Goal: Task Accomplishment & Management: Complete application form

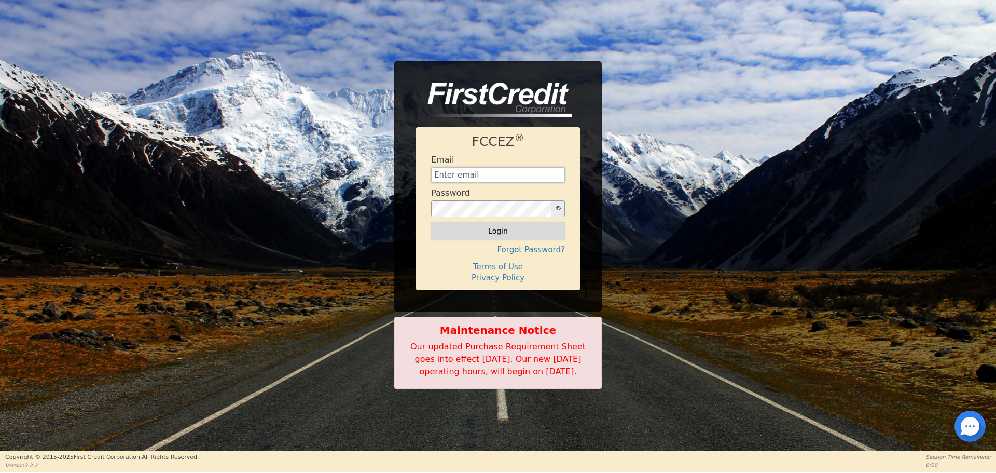
type input "[EMAIL_ADDRESS][DOMAIN_NAME]"
click at [500, 222] on button "Login" at bounding box center [498, 231] width 134 height 18
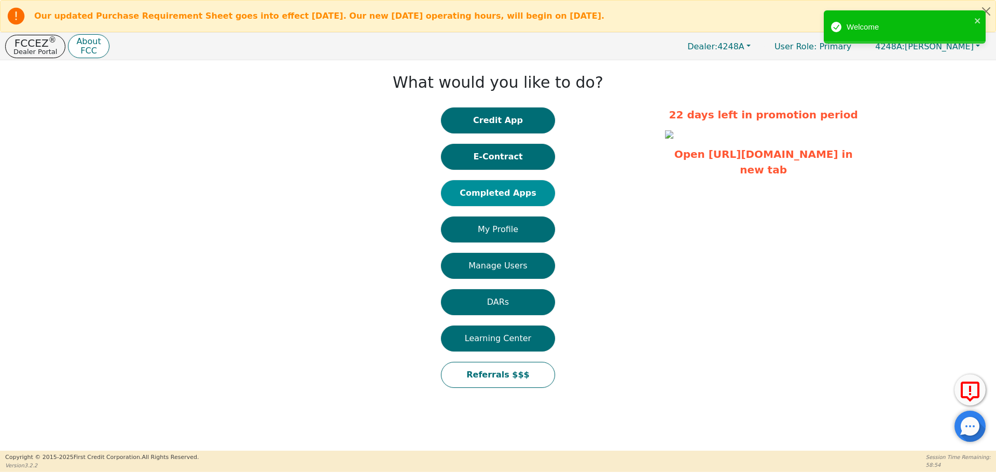
click at [507, 192] on button "Completed Apps" at bounding box center [498, 193] width 114 height 26
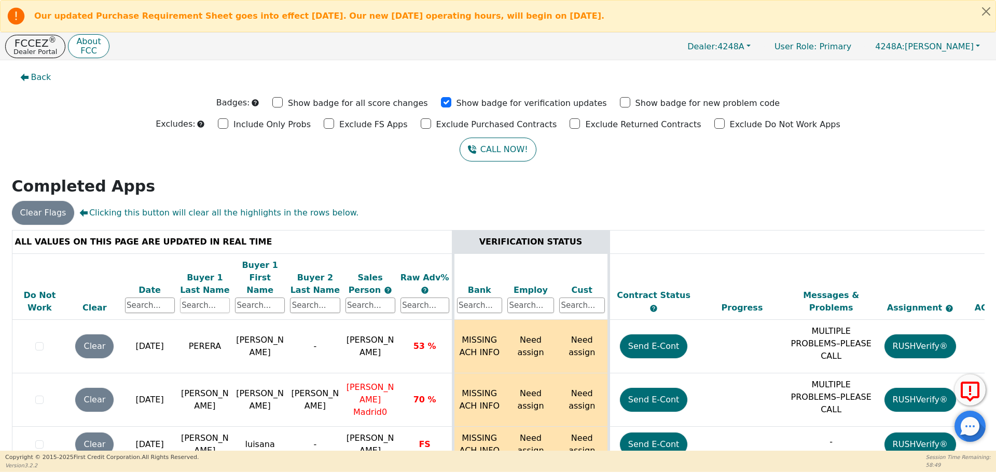
click at [213, 297] on input "text" at bounding box center [205, 305] width 50 height 16
type input "garcia"
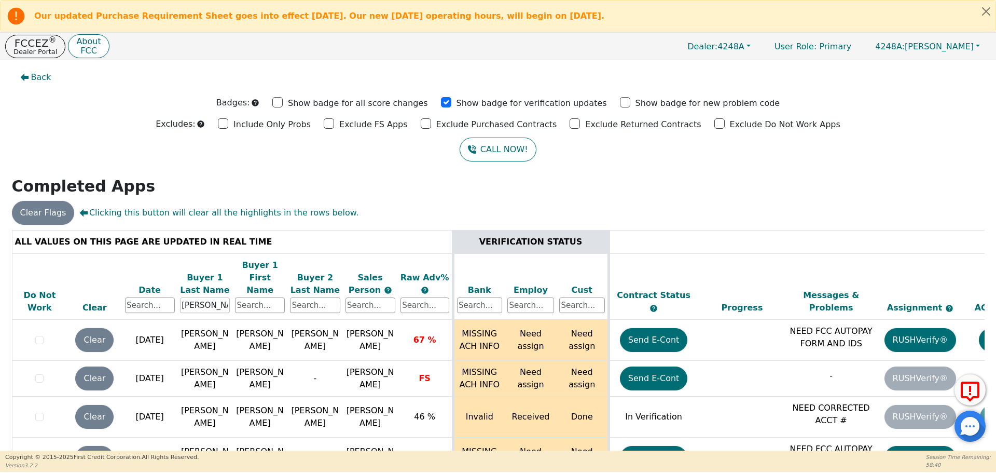
scroll to position [37, 0]
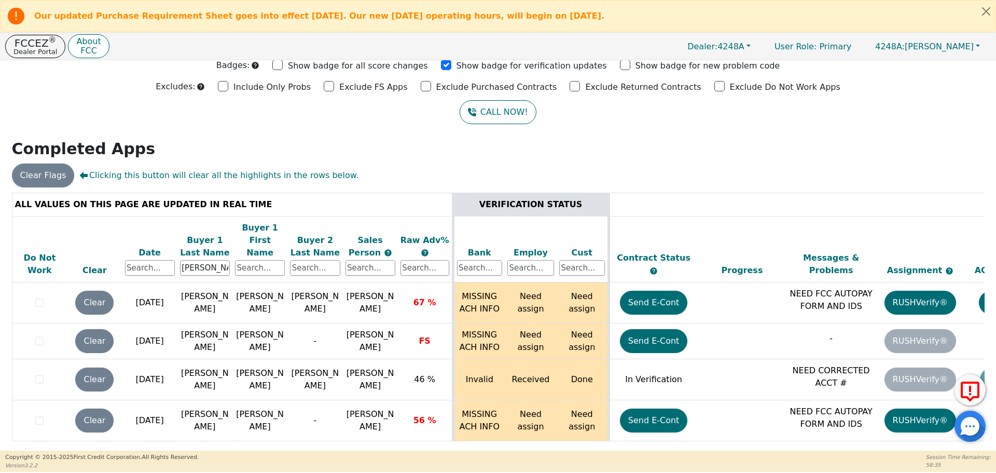
click at [721, 146] on h2 "Completed Apps" at bounding box center [498, 149] width 973 height 19
click at [30, 48] on p "Dealer Portal" at bounding box center [35, 51] width 44 height 7
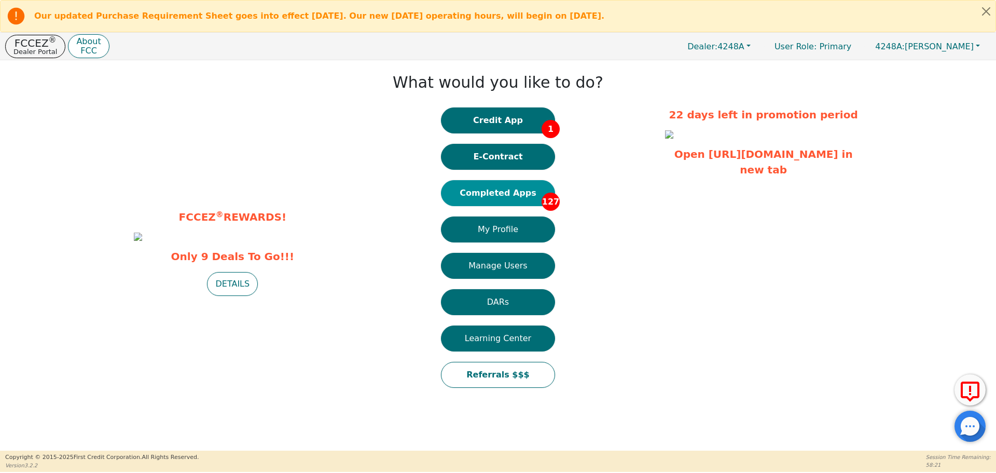
click at [515, 195] on button "Completed Apps 127" at bounding box center [498, 193] width 114 height 26
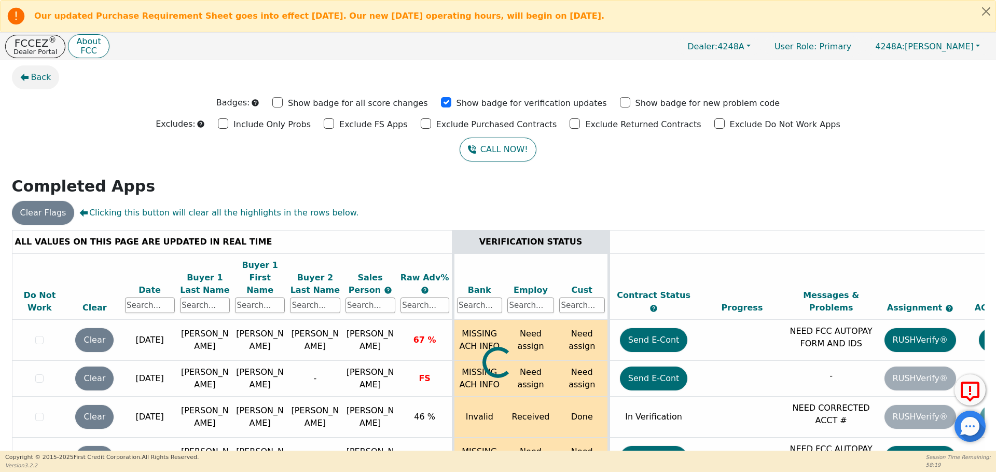
click at [39, 75] on span "Back" at bounding box center [41, 77] width 20 height 12
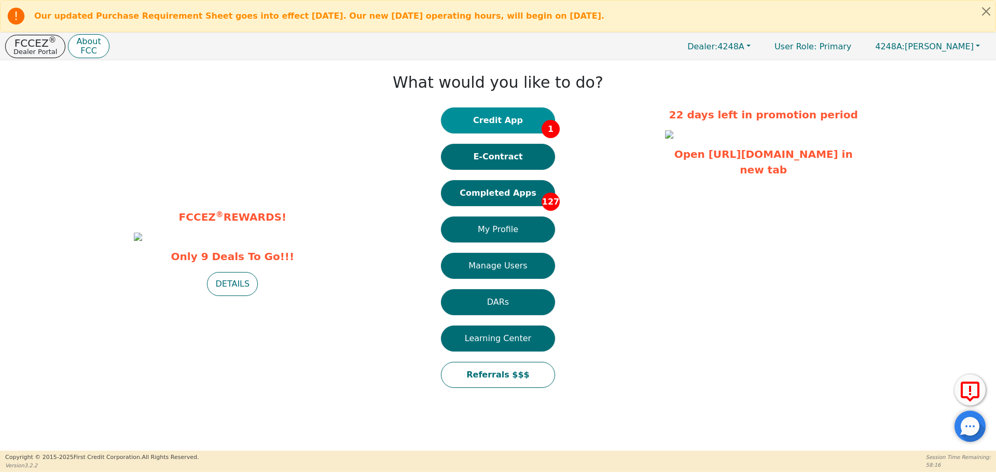
click at [503, 116] on button "Credit App 1" at bounding box center [498, 120] width 114 height 26
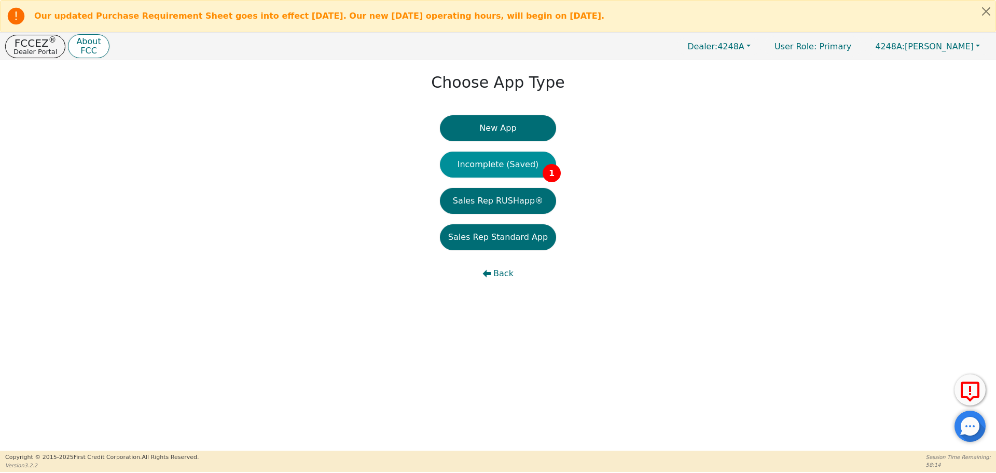
click at [493, 174] on button "Incomplete (Saved) 1" at bounding box center [498, 164] width 116 height 26
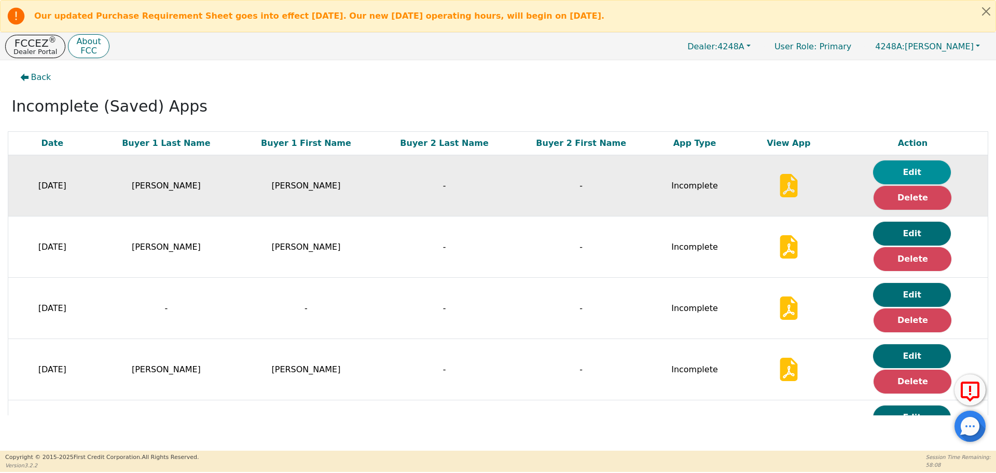
click at [903, 169] on button "Edit" at bounding box center [912, 172] width 78 height 24
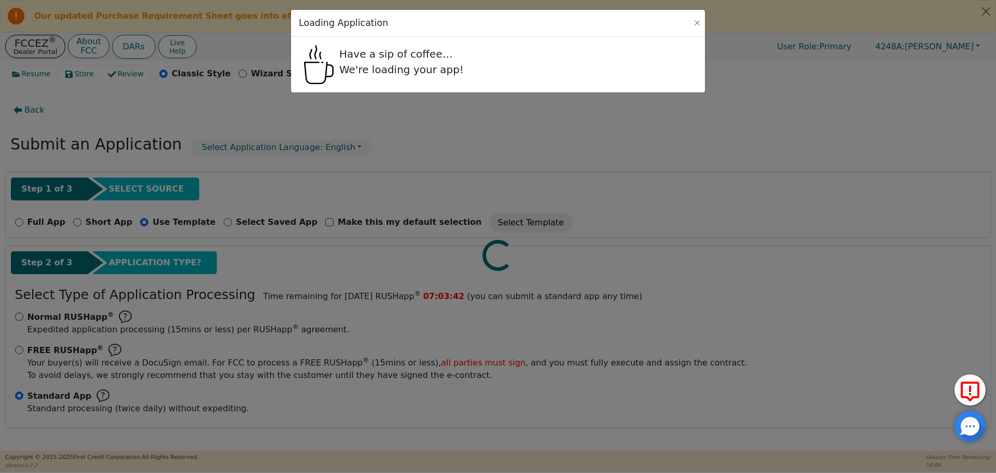
select select "TX"
select select "n"
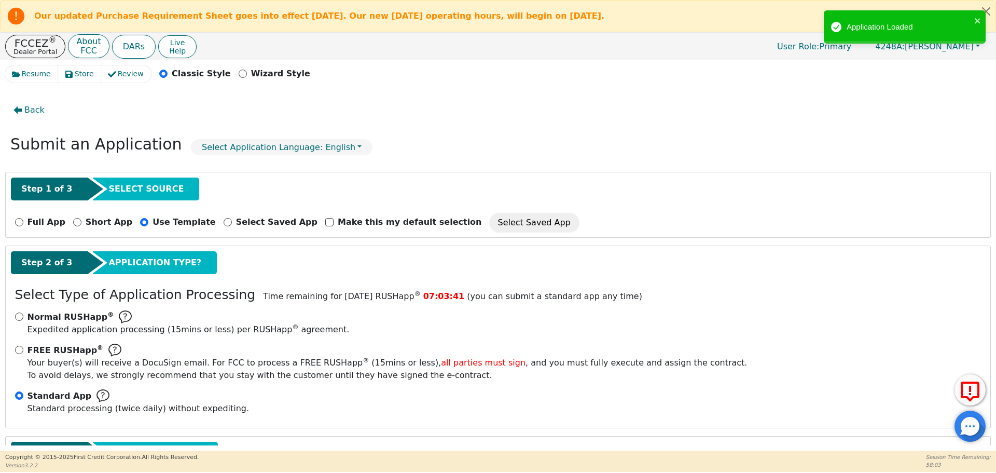
radio input "false"
radio input "true"
checkbox input "false"
radio input "true"
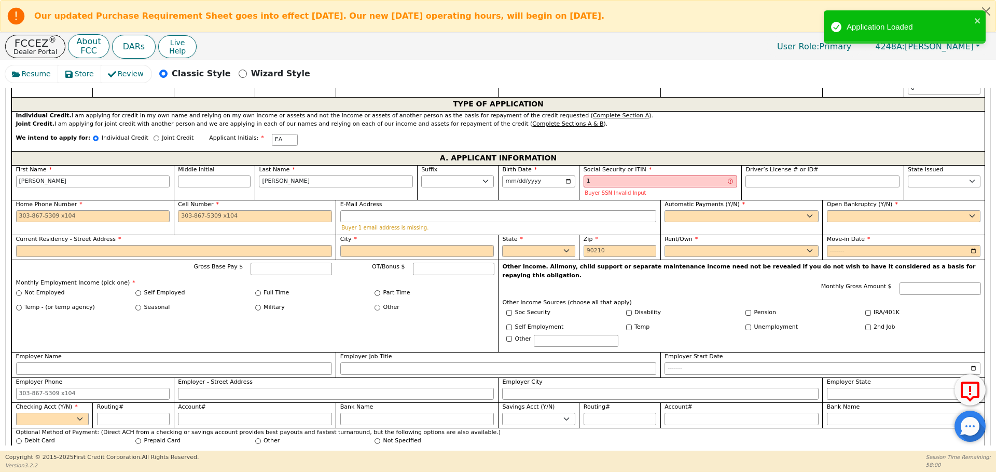
scroll to position [548, 0]
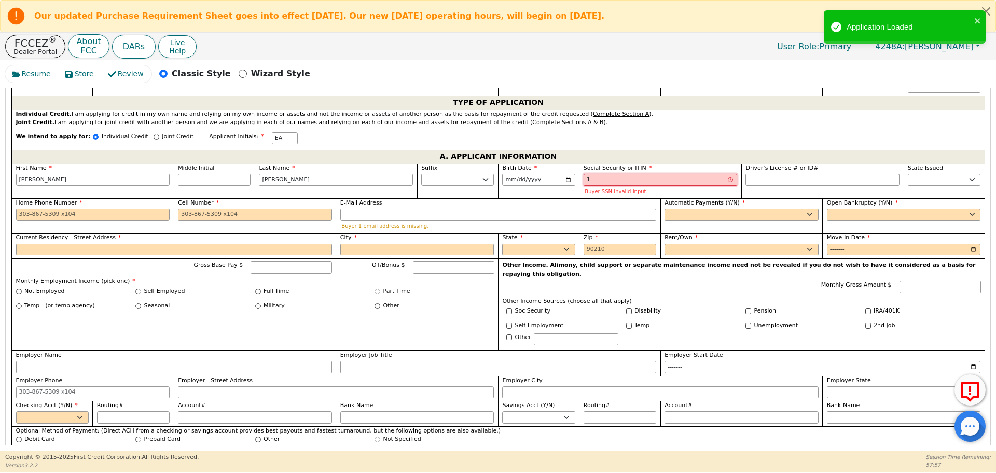
click at [616, 174] on input "1" at bounding box center [661, 180] width 154 height 12
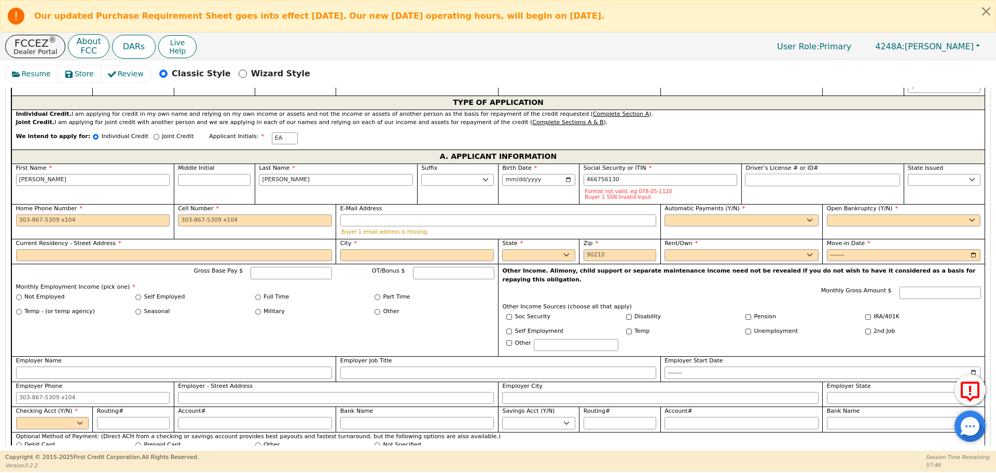
type input "***-**-6130"
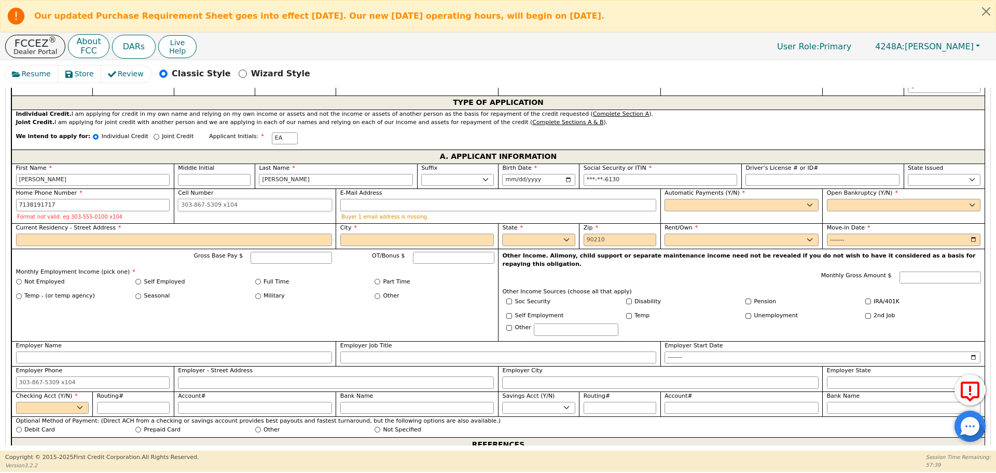
type input "713-819-1717"
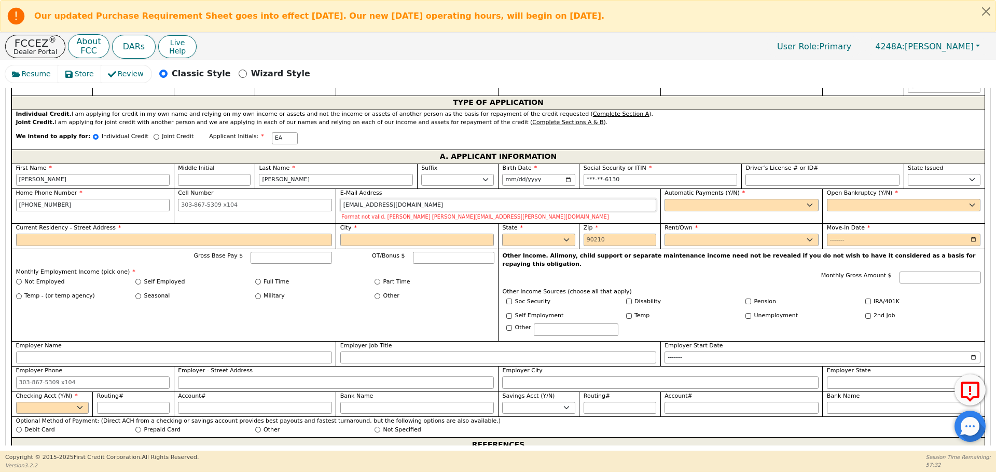
type input "ealdana0415@gmail.com"
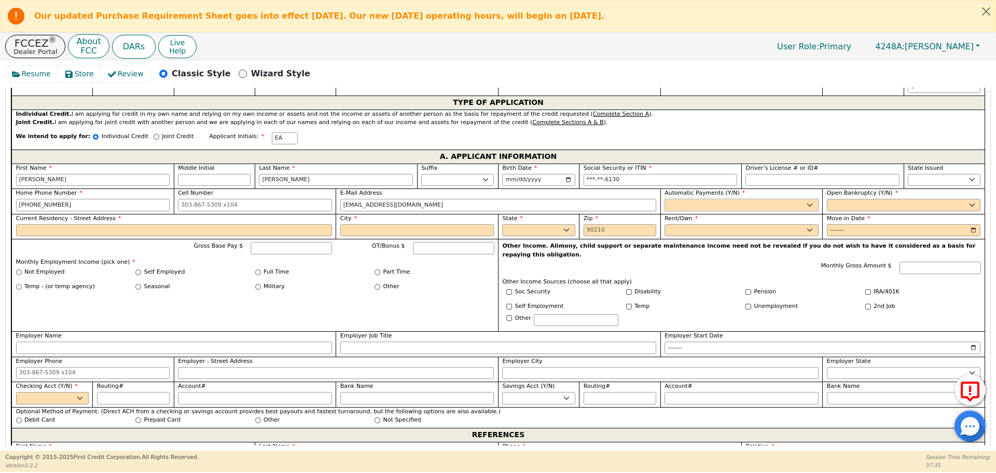
select select "y"
type input "Elvira Aldana"
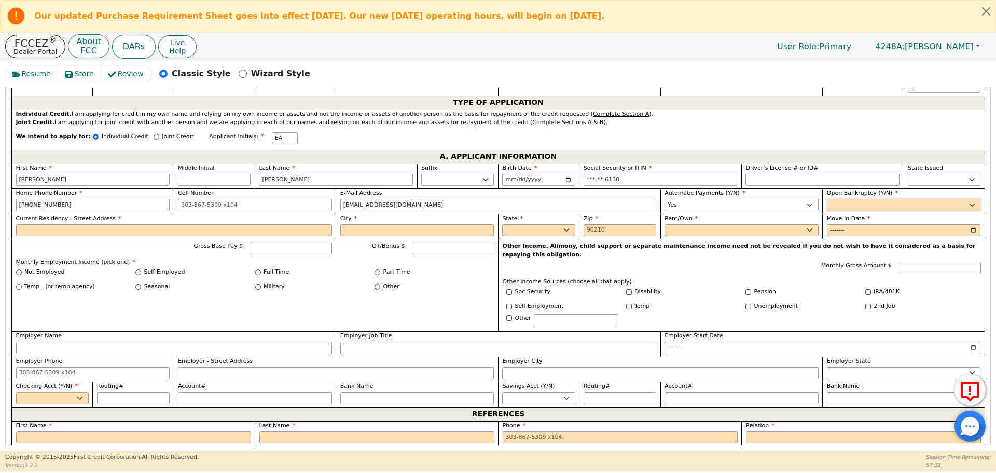
select select "n"
type input "6"
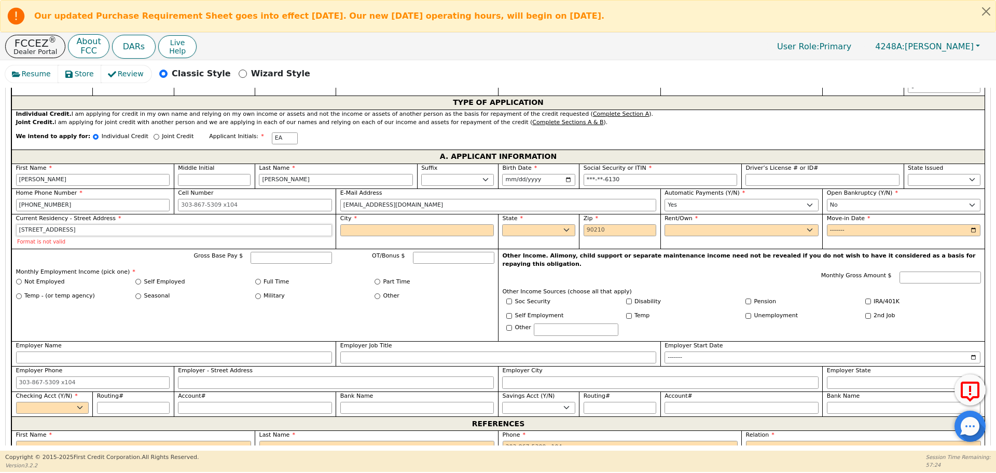
type input "76 oak ridge dr"
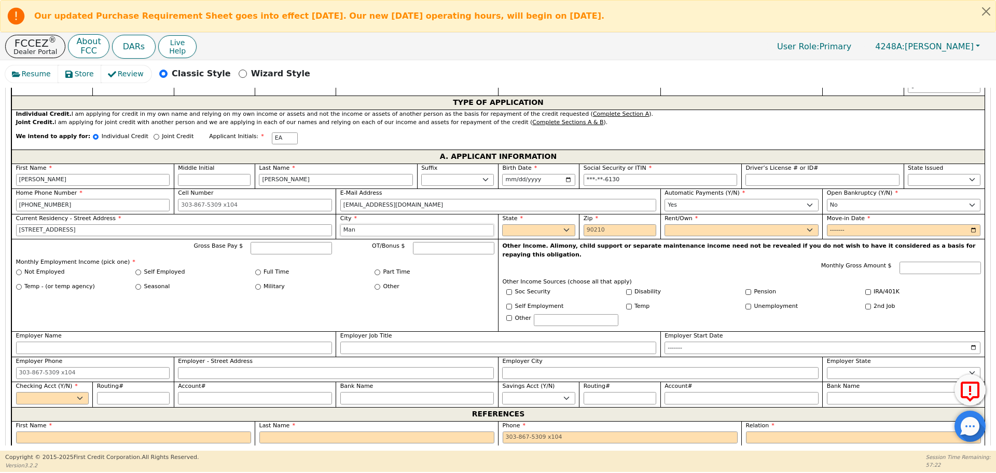
type input "Manvel"
select select "TX"
type input "77578"
select select "Own"
type input "0010-01"
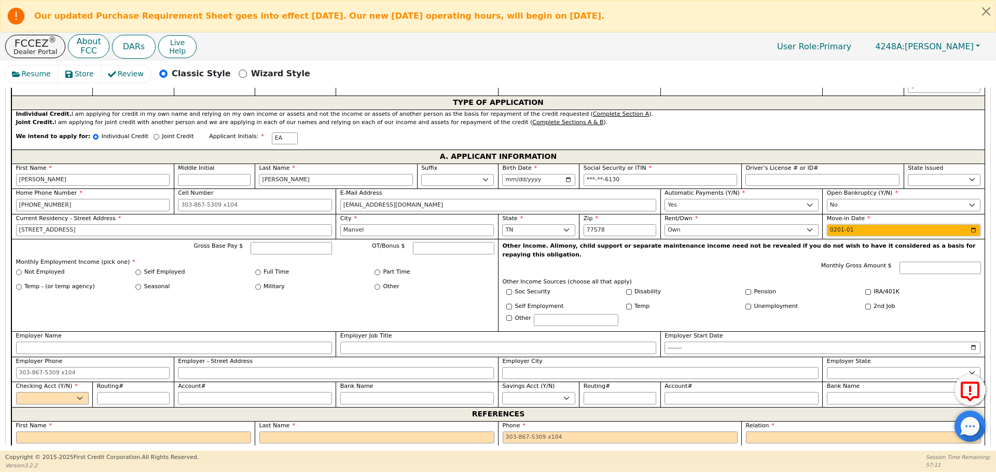
type input "2010-01"
click at [279, 244] on input "Gross Base Pay $" at bounding box center [291, 248] width 81 height 12
click at [284, 341] on input "Employer Name" at bounding box center [174, 347] width 316 height 12
type input "Home Depot"
type input "Cashier"
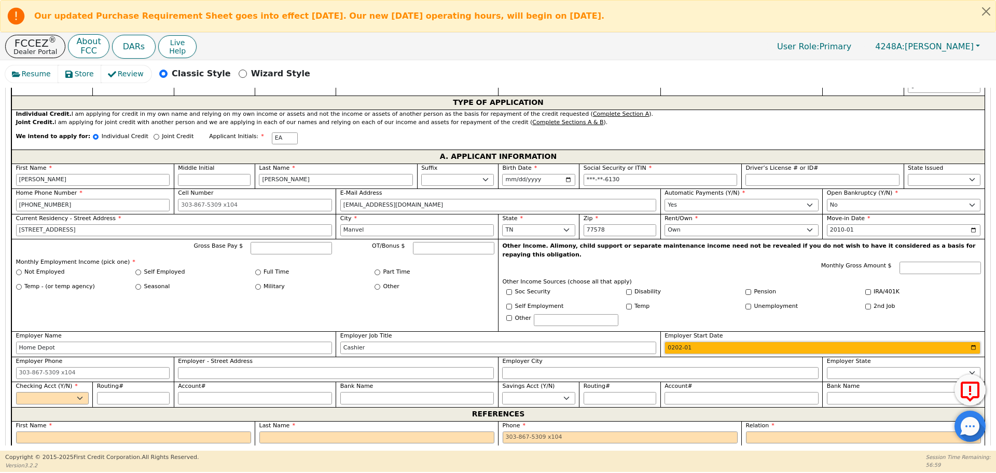
type input "2023-01"
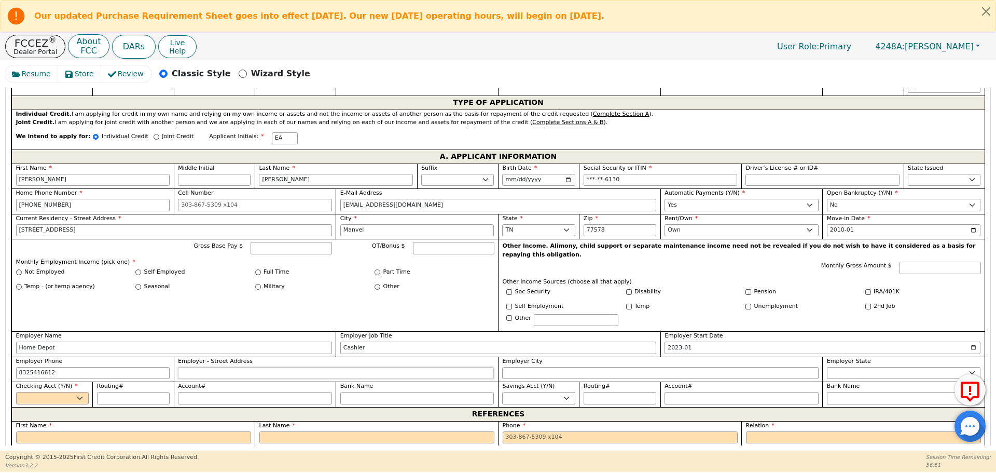
type input "832-541-6612"
click at [41, 392] on select "Yes No" at bounding box center [52, 398] width 73 height 12
select select "y"
click at [16, 392] on select "Yes No" at bounding box center [52, 398] width 73 height 12
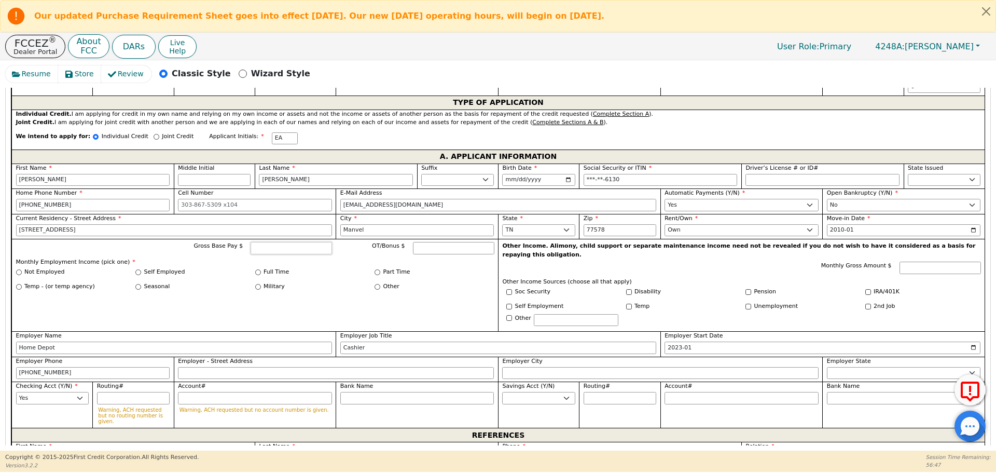
click at [297, 243] on input "Gross Base Pay $" at bounding box center [291, 248] width 81 height 12
type input "2000.00"
click at [255, 269] on input "Full Time" at bounding box center [258, 272] width 6 height 6
radio input "true"
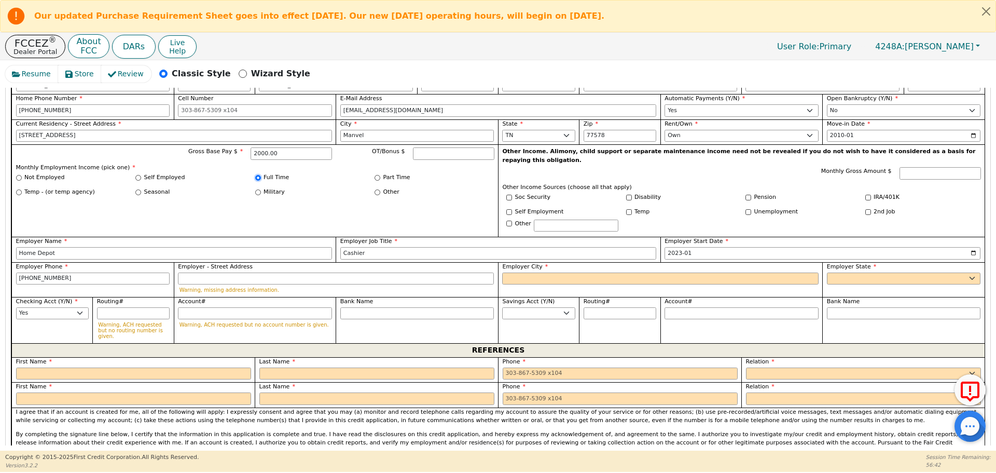
scroll to position [654, 0]
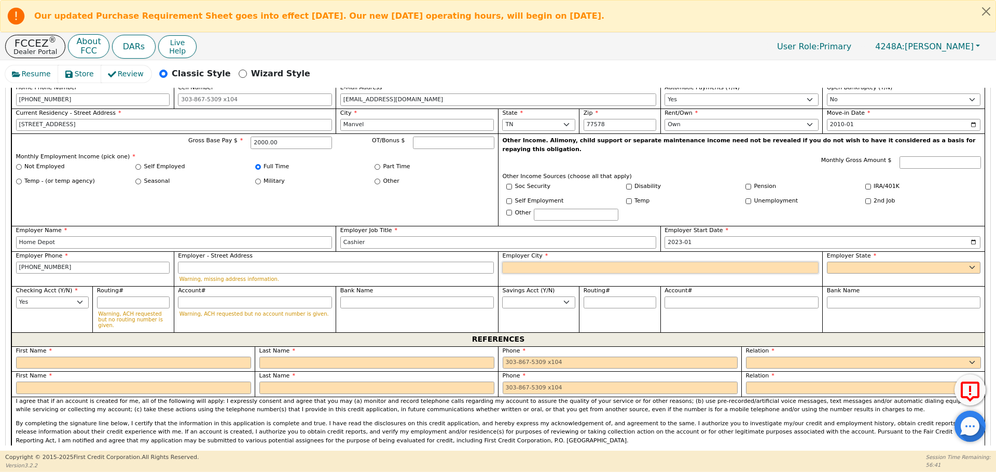
click at [615, 261] on input "Employer City" at bounding box center [660, 267] width 316 height 12
type input "H"
type input "Manvel"
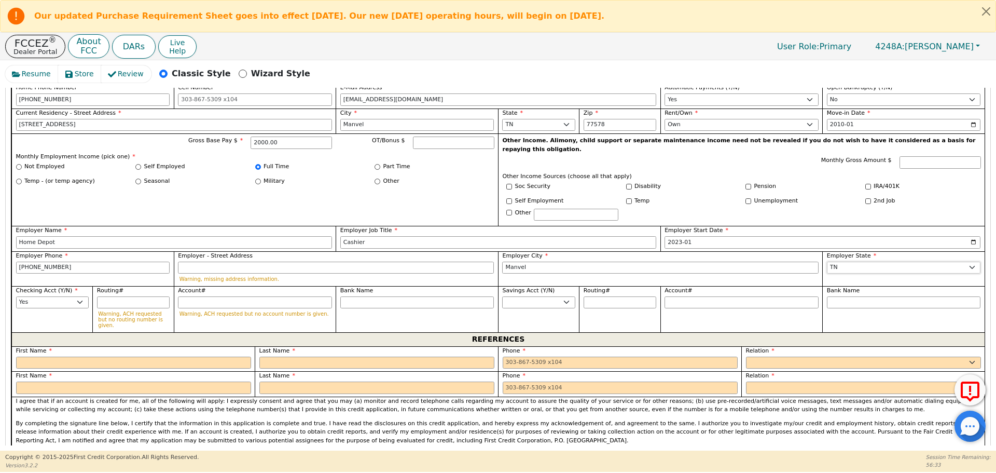
select select "TX"
click at [182, 356] on input "text" at bounding box center [133, 362] width 235 height 12
type input "Miguel"
type input "C"
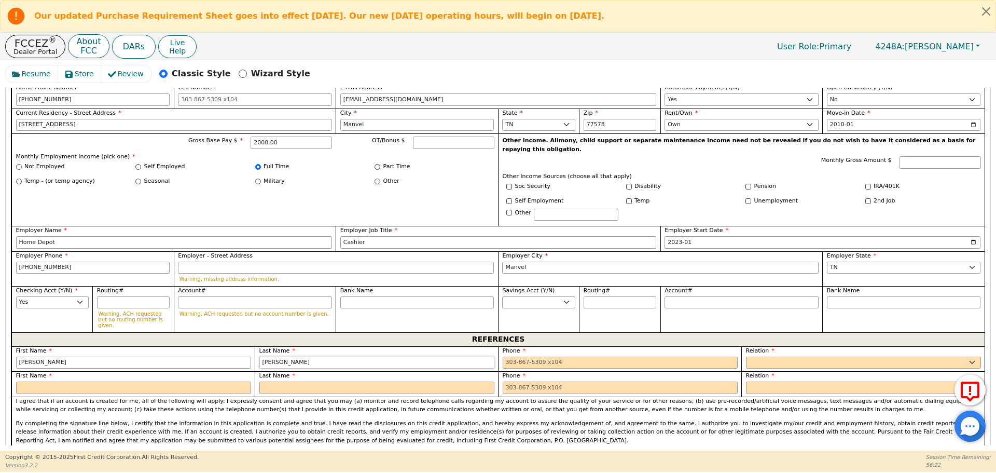
type input "Garcia"
type input "832723932"
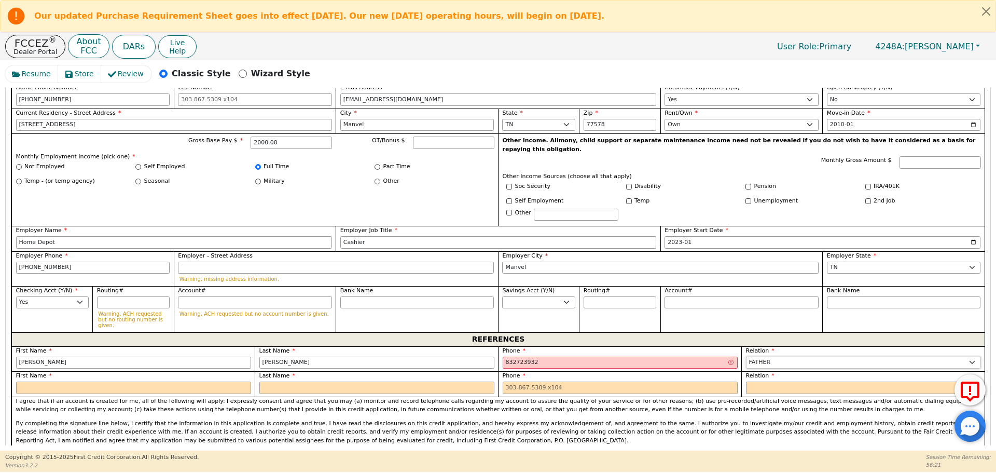
select select "FRIEND"
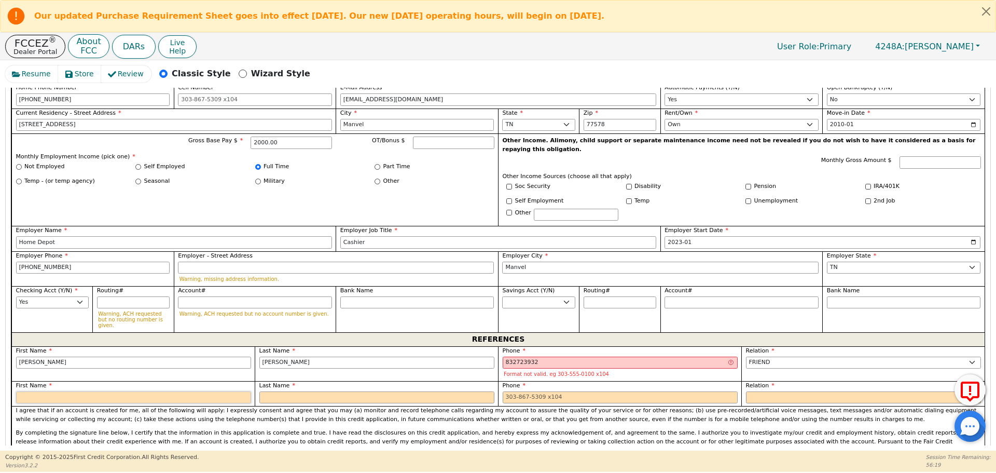
click at [128, 391] on input "text" at bounding box center [133, 397] width 235 height 12
type input "Odalys"
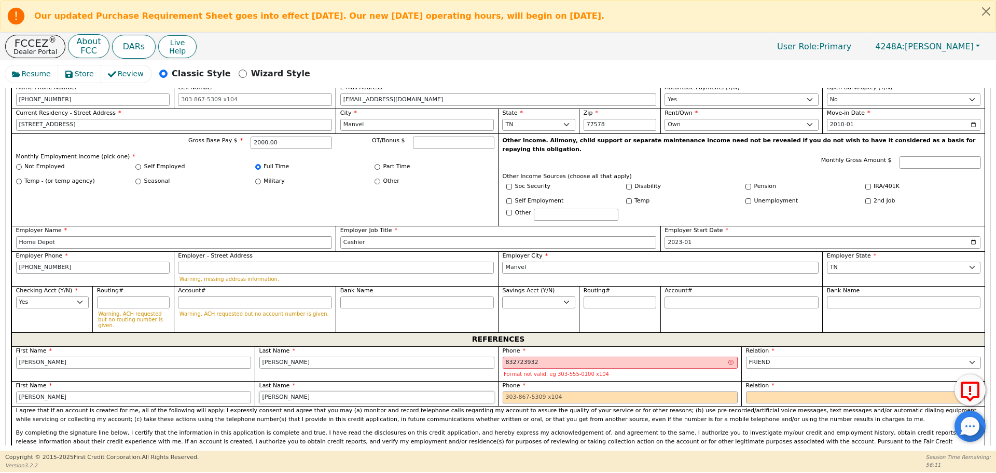
type input "Rivera"
type input "713-863-2732"
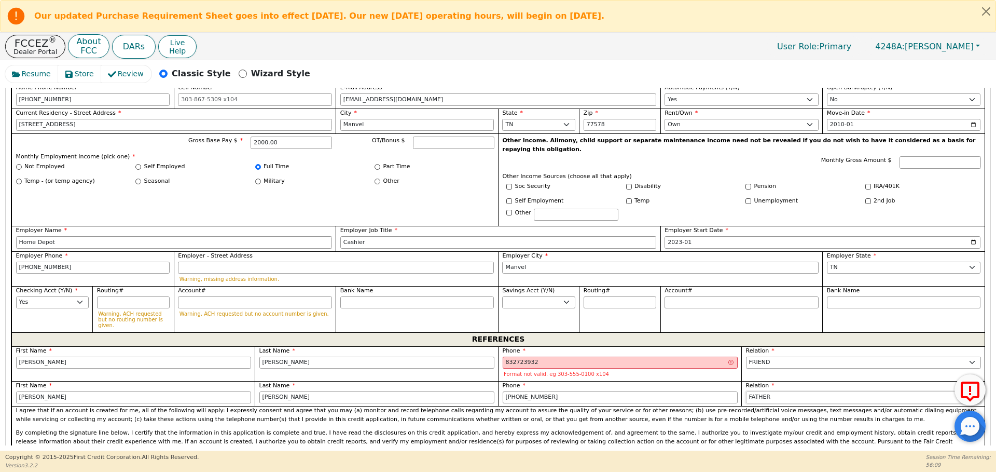
select select "FRIEND"
click at [528, 356] on input "832723932" at bounding box center [620, 362] width 235 height 12
click at [531, 381] on label "Phone" at bounding box center [620, 385] width 235 height 9
type input "832-723-9332"
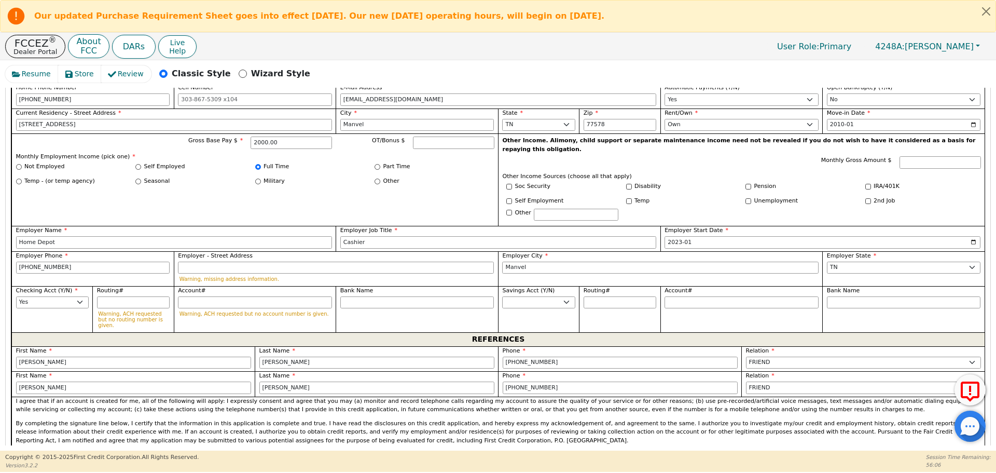
scroll to position [1233, 0]
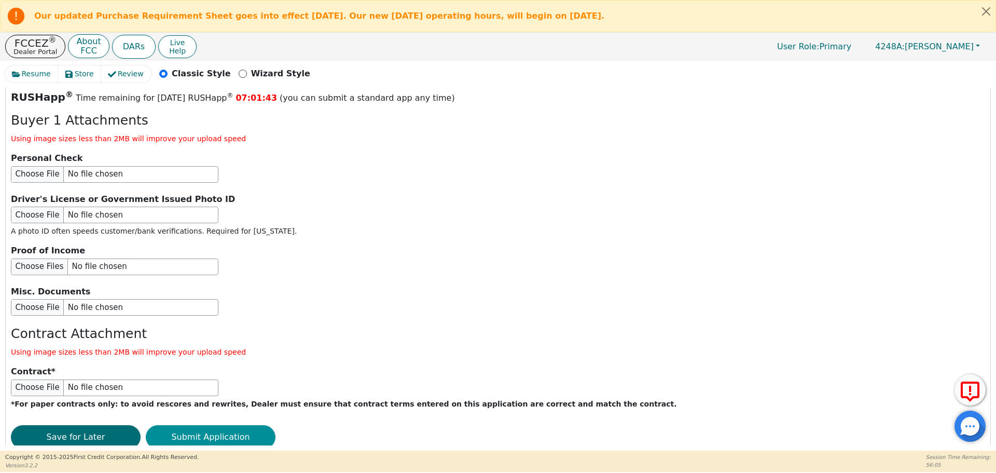
click at [212, 425] on button "Submit Application" at bounding box center [211, 437] width 130 height 24
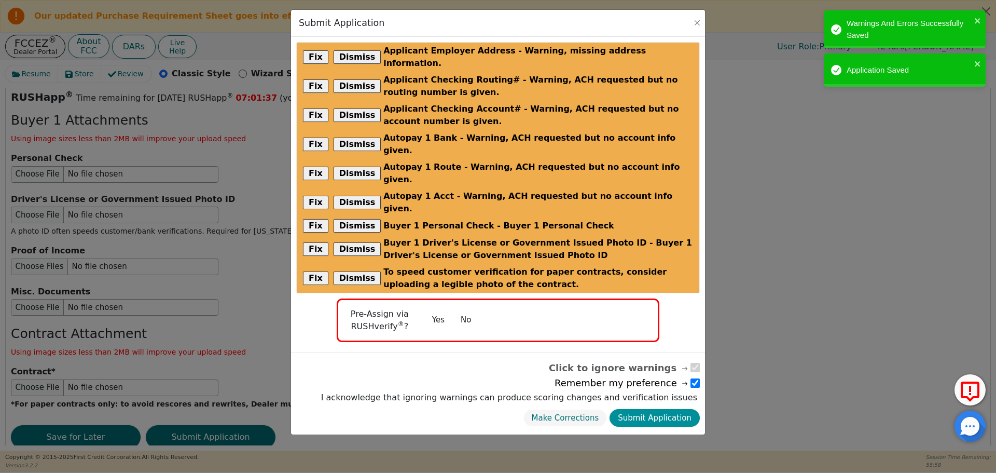
click at [665, 409] on button "Submit Application" at bounding box center [655, 418] width 90 height 18
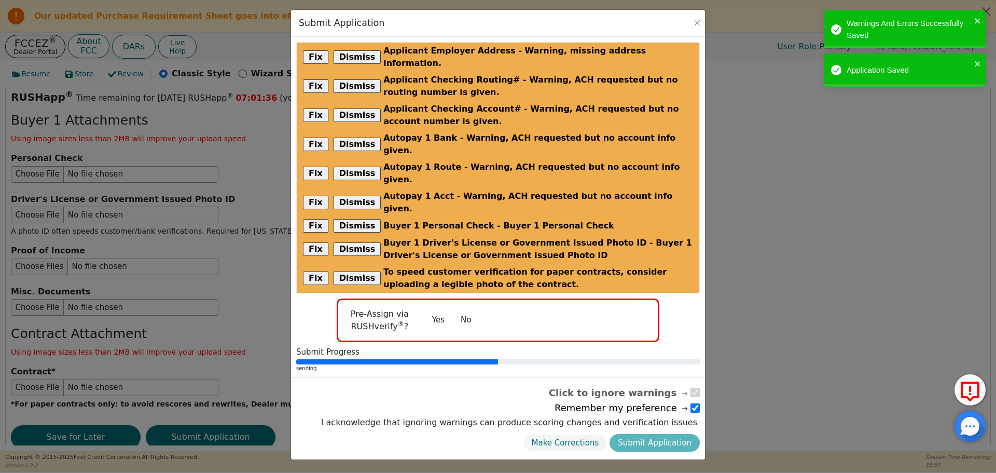
radio input "false"
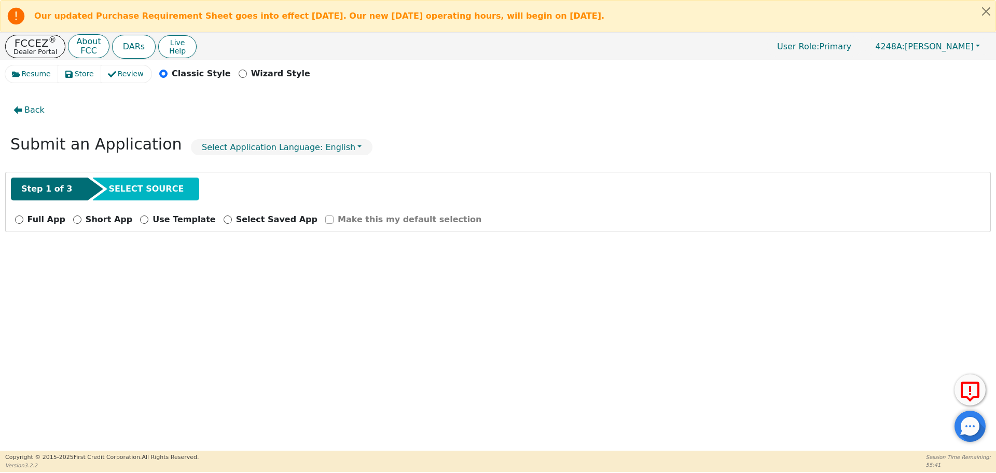
click at [43, 40] on p "FCCEZ ®" at bounding box center [35, 43] width 44 height 10
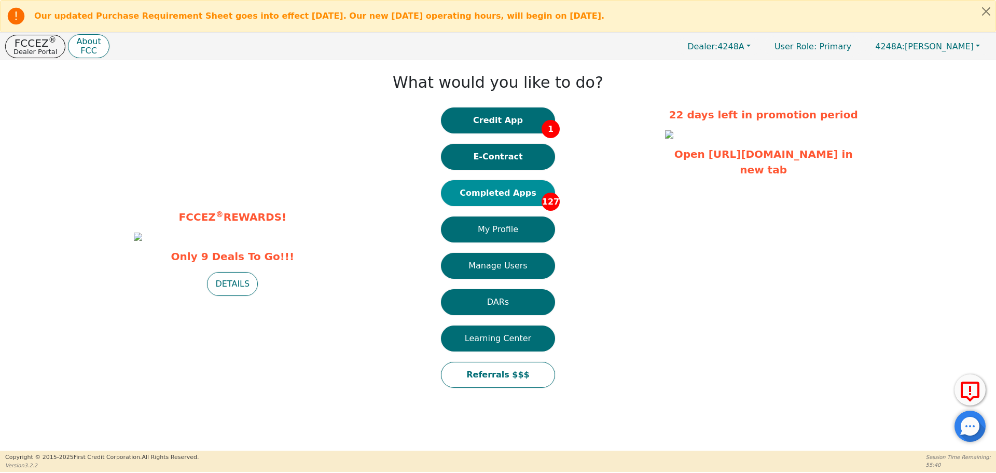
click at [511, 194] on button "Completed Apps 127" at bounding box center [498, 193] width 114 height 26
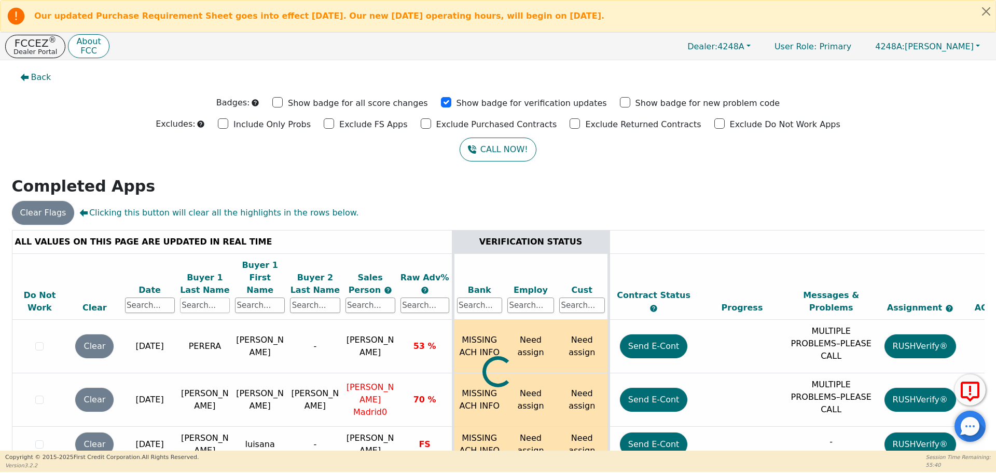
click at [199, 297] on input "text" at bounding box center [205, 305] width 50 height 16
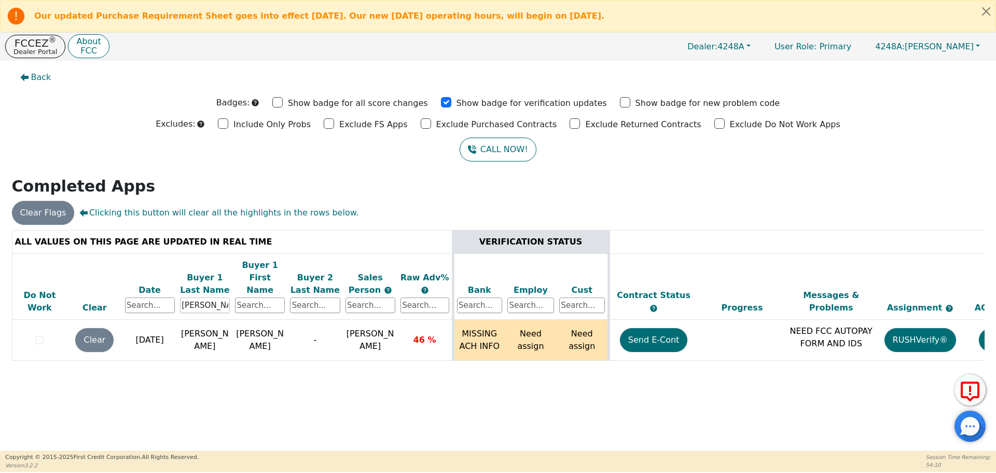
type input "aldana"
click at [46, 49] on p "Dealer Portal" at bounding box center [35, 51] width 44 height 7
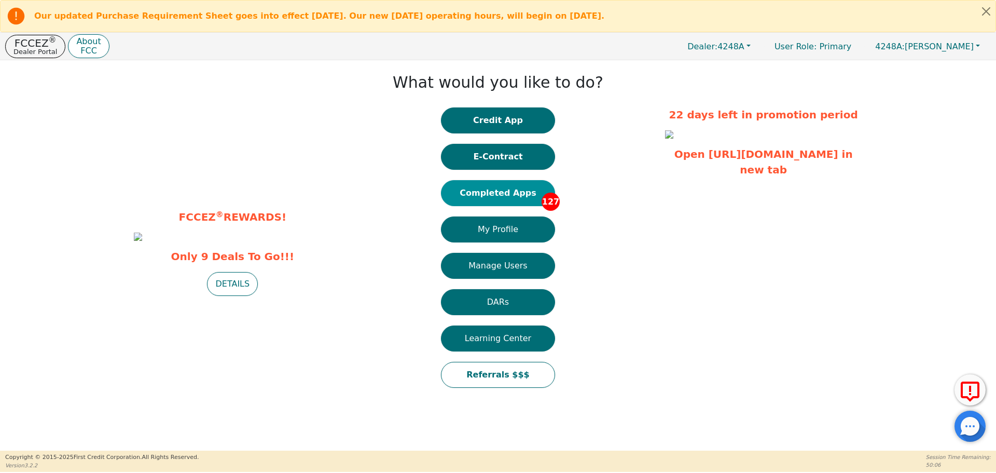
click at [507, 198] on button "Completed Apps 127" at bounding box center [498, 193] width 114 height 26
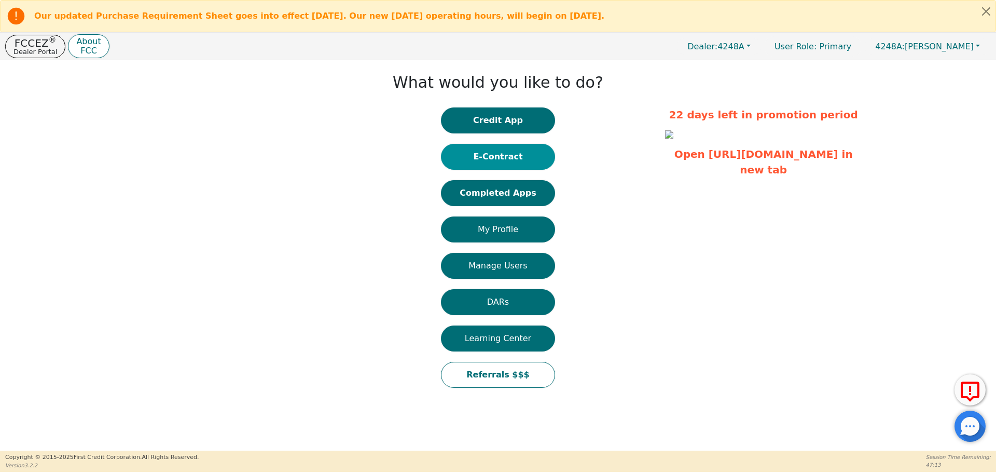
click at [526, 160] on button "E-Contract" at bounding box center [498, 157] width 114 height 26
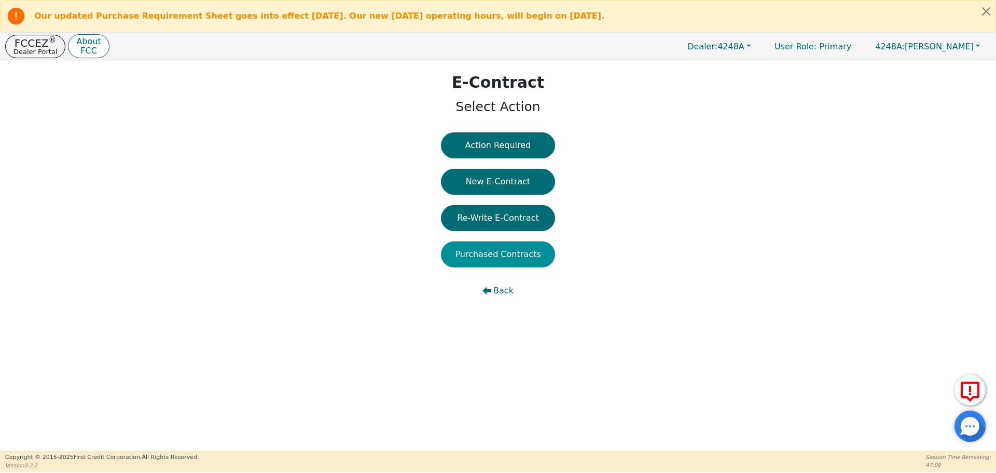
click at [496, 252] on button "Purchased Contracts" at bounding box center [498, 254] width 114 height 26
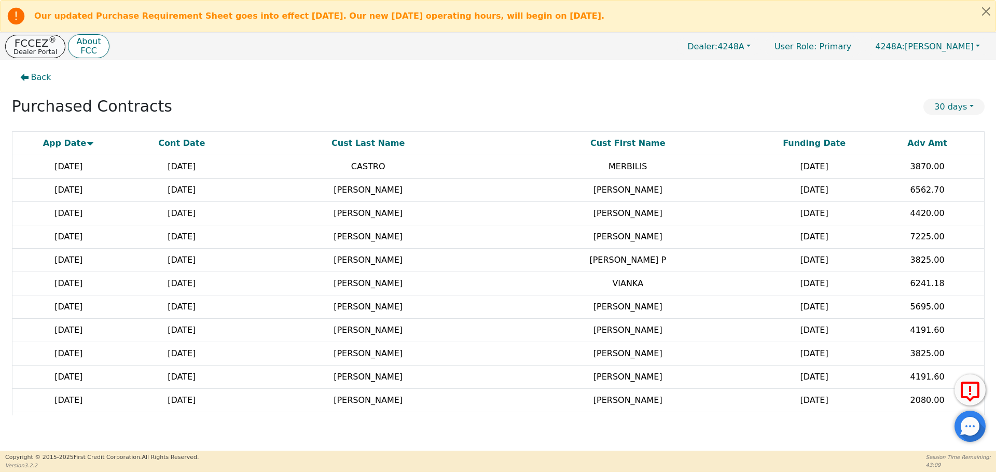
click at [25, 40] on p "FCCEZ ®" at bounding box center [35, 43] width 44 height 10
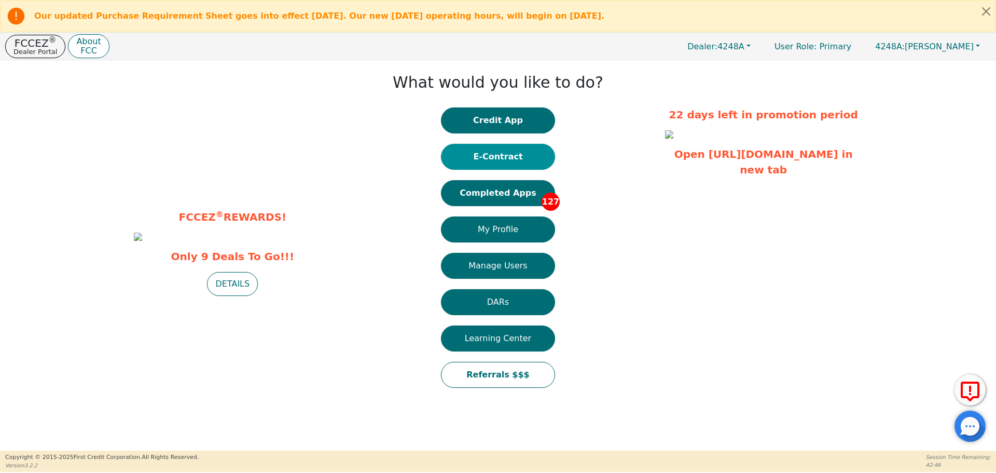
click at [509, 145] on button "E-Contract" at bounding box center [498, 157] width 114 height 26
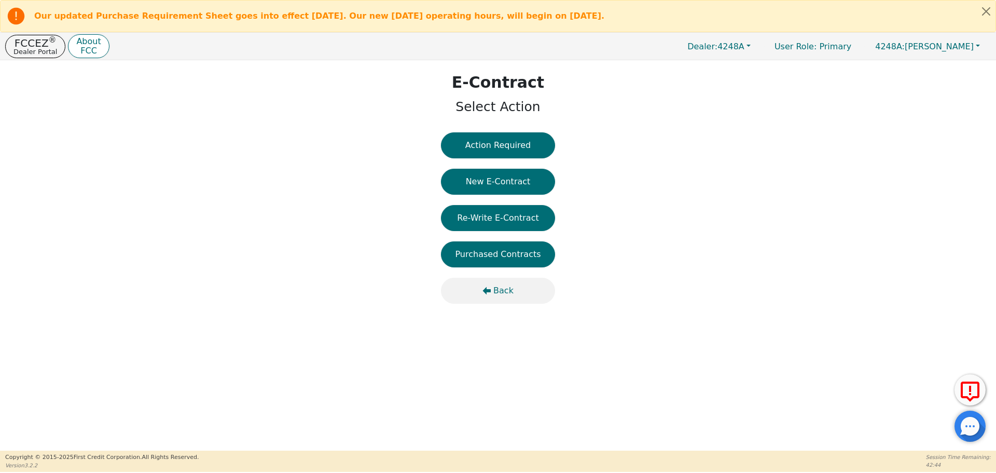
click at [503, 281] on button "Back" at bounding box center [498, 291] width 114 height 26
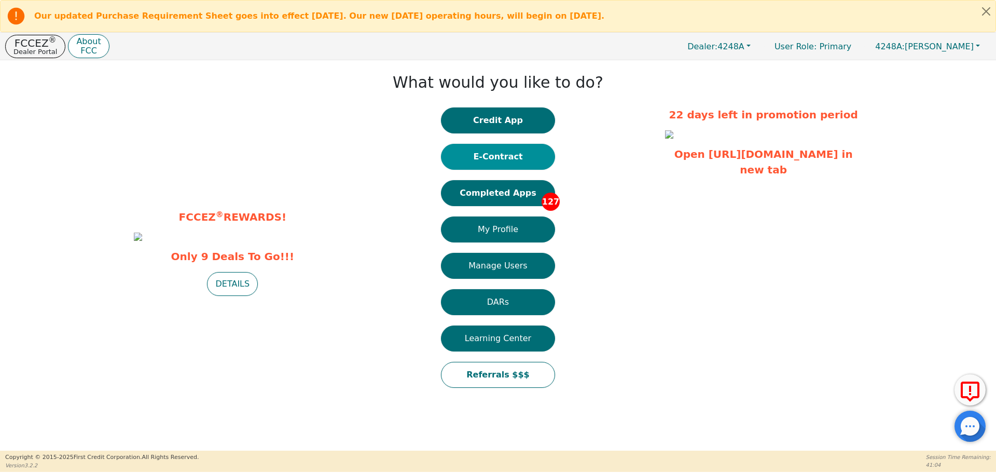
click at [491, 159] on button "E-Contract" at bounding box center [498, 157] width 114 height 26
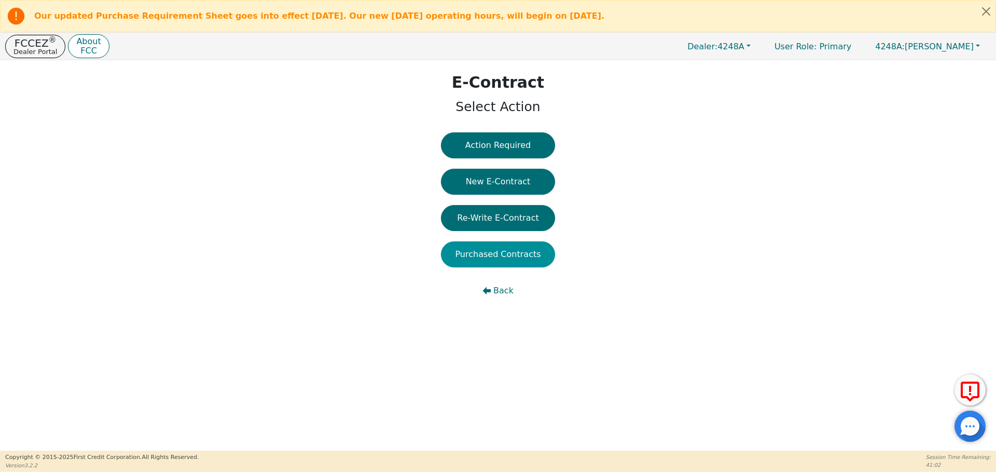
click at [495, 259] on button "Purchased Contracts" at bounding box center [498, 254] width 114 height 26
